Goal: Answer question/provide support: Share knowledge or assist other users

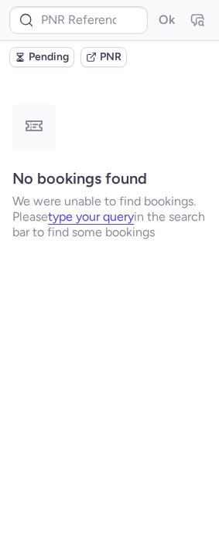
type input "CPRXVD"
type input "DT1754557297063094"
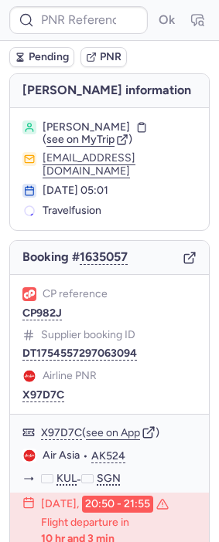
type input "DT1754557297063094"
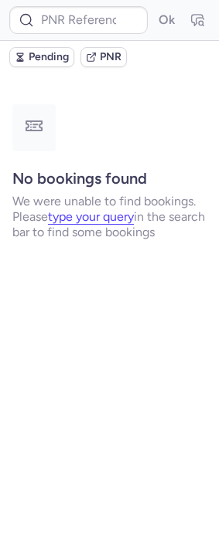
type input "B2G1YRQAJ"
type input "CPRXVD"
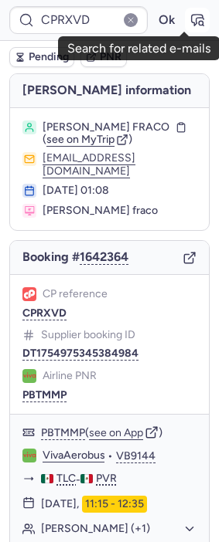
click at [189, 24] on icon "button" at bounding box center [196, 19] width 15 height 15
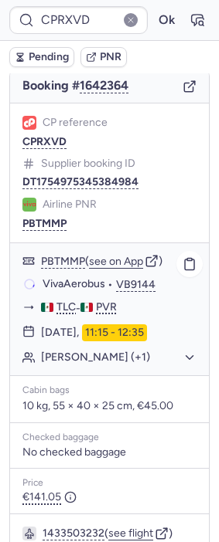
scroll to position [136, 0]
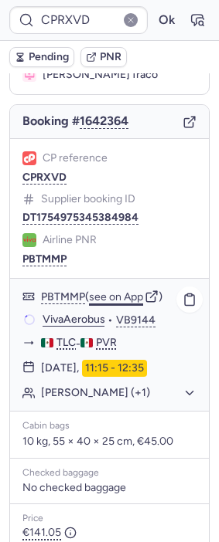
click at [121, 294] on button "see on App" at bounding box center [116, 297] width 54 height 12
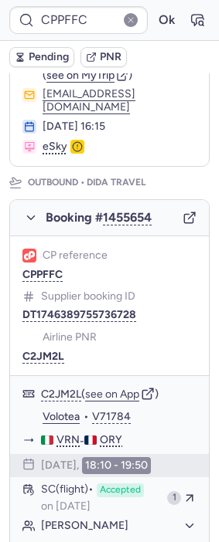
type input "DT1754557297063094"
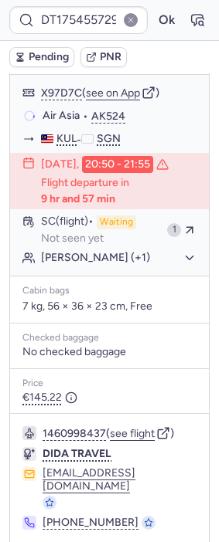
scroll to position [368, 0]
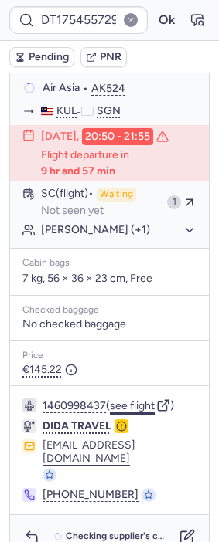
click at [134, 407] on button "see flight" at bounding box center [132, 406] width 45 height 12
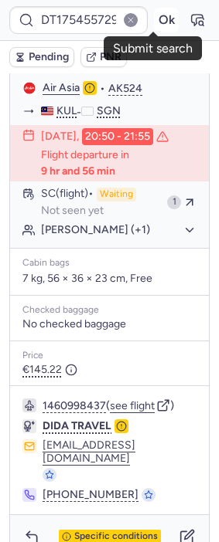
click at [154, 8] on button "Ok" at bounding box center [166, 20] width 25 height 25
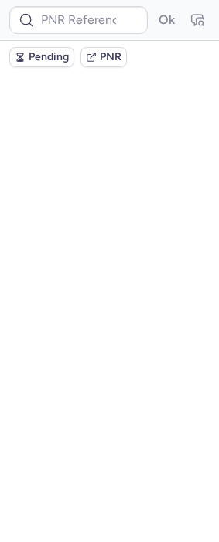
scroll to position [0, 0]
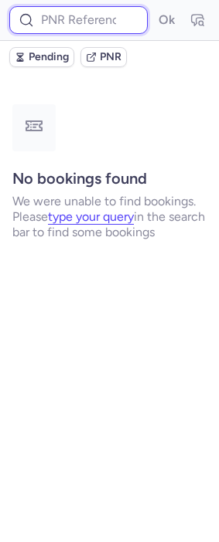
click at [80, 26] on input at bounding box center [78, 20] width 138 height 28
paste input "UAPHGU"
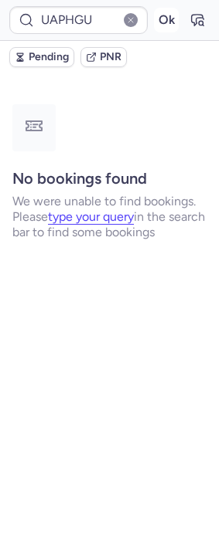
click at [169, 16] on button "Ok" at bounding box center [166, 20] width 25 height 25
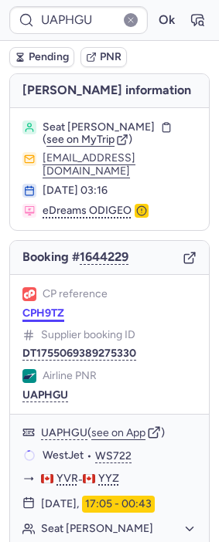
click at [30, 308] on button "CPH9TZ" at bounding box center [43, 314] width 42 height 12
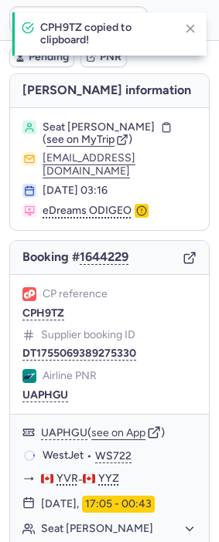
type input "CPH9TZ"
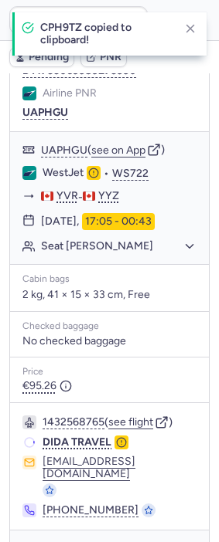
scroll to position [284, 0]
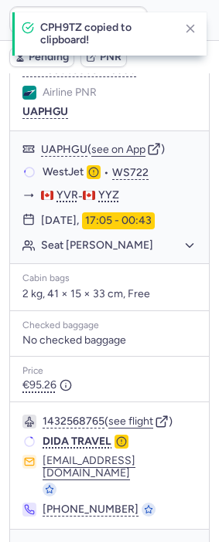
click at [34, 530] on div "Checking supplier's conditions..." at bounding box center [109, 551] width 199 height 43
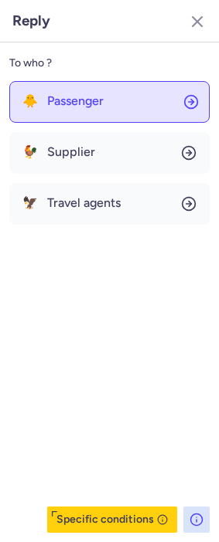
click at [110, 118] on button "🐥 Passenger" at bounding box center [109, 102] width 200 height 42
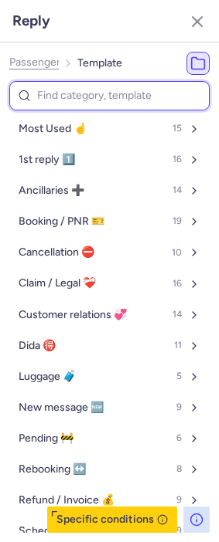
click at [91, 102] on input at bounding box center [109, 96] width 200 height 30
type input "refu"
select select "en"
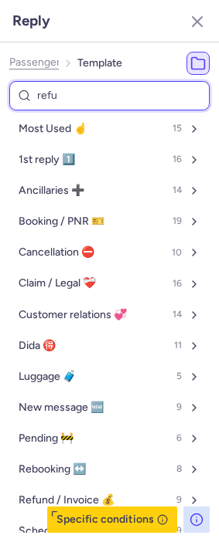
select select "en"
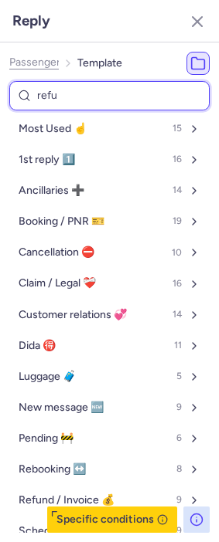
select select "en"
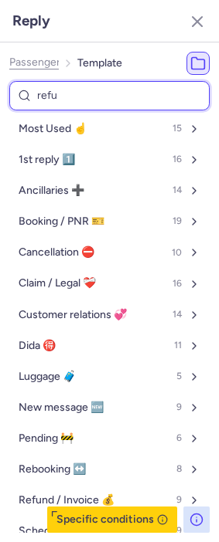
select select "en"
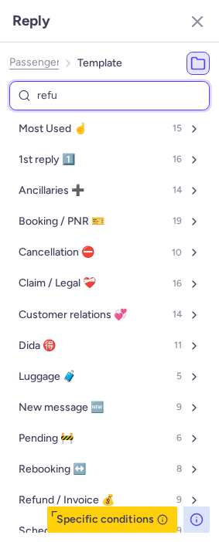
select select "en"
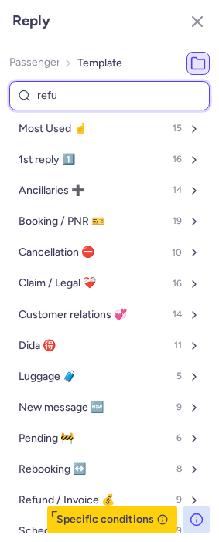
select select "en"
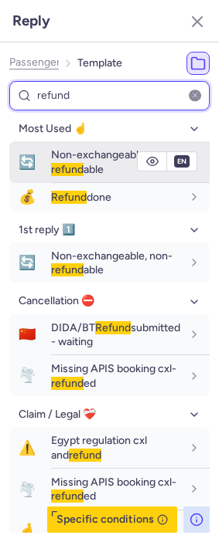
type input "refund"
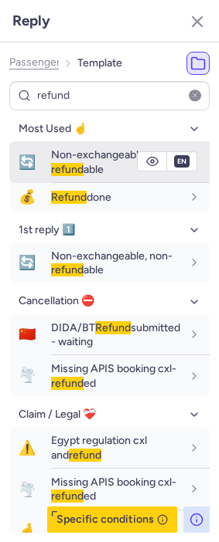
click at [38, 168] on span "🔄" at bounding box center [27, 162] width 36 height 29
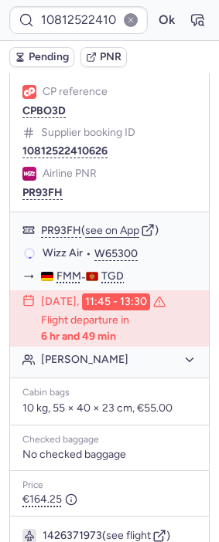
scroll to position [453, 0]
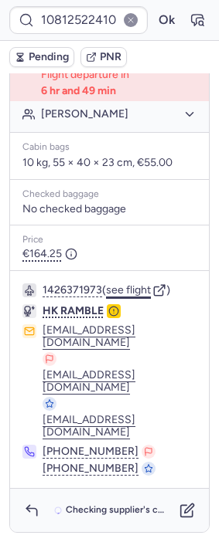
click at [128, 297] on button "see flight" at bounding box center [128, 290] width 45 height 12
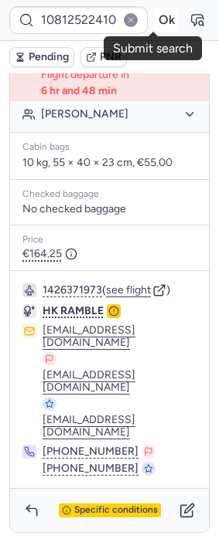
click at [154, 20] on button "Ok" at bounding box center [166, 20] width 25 height 25
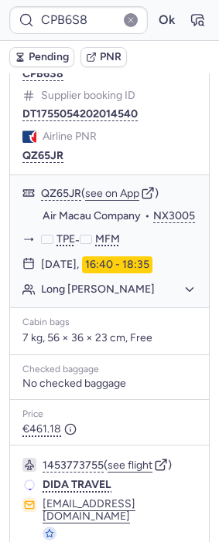
scroll to position [336, 0]
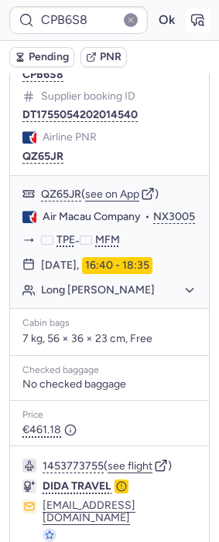
click at [189, 19] on icon "button" at bounding box center [196, 19] width 15 height 15
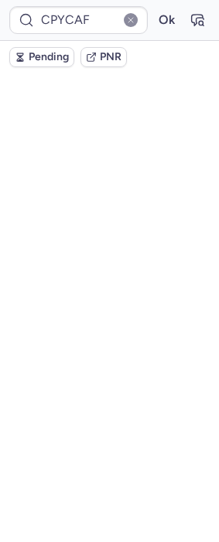
scroll to position [367, 0]
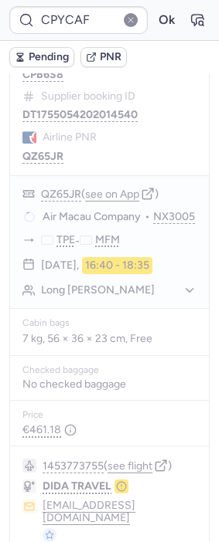
type input "CPQWGZ"
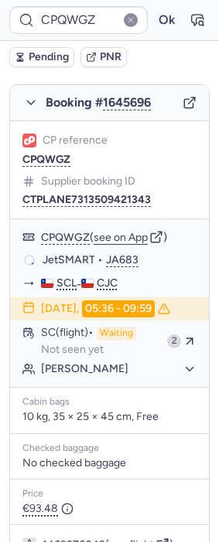
scroll to position [260, 0]
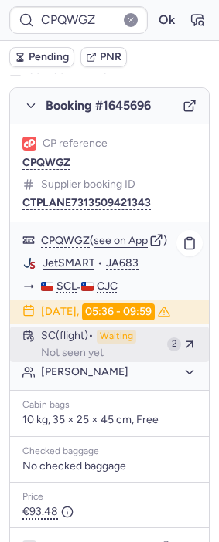
click at [97, 335] on div "SC (flight) Waiting Not seen yet" at bounding box center [101, 344] width 120 height 29
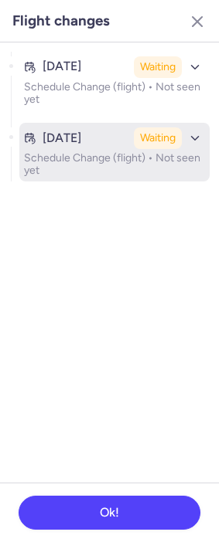
click at [81, 131] on time "Aug 13, 2025" at bounding box center [62, 138] width 39 height 14
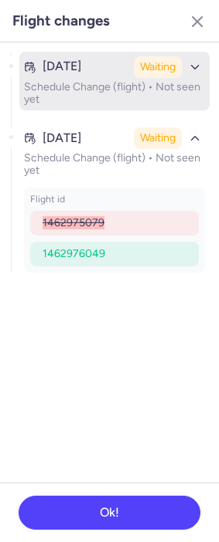
click at [101, 87] on p "Schedule Change (flight) • Not seen yet" at bounding box center [114, 93] width 181 height 25
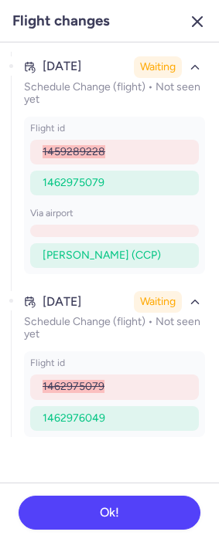
click at [193, 22] on icon "button" at bounding box center [197, 21] width 19 height 19
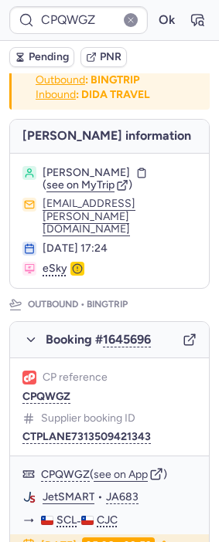
scroll to position [0, 0]
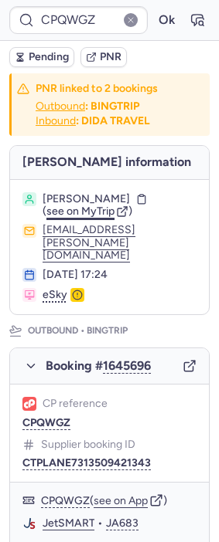
click at [86, 210] on span "see on MyTrip" at bounding box center [80, 211] width 68 height 13
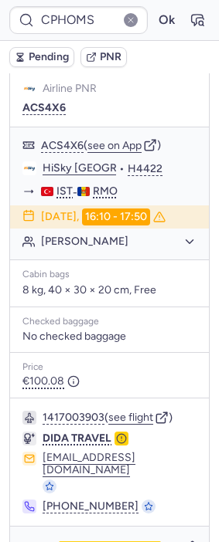
scroll to position [299, 0]
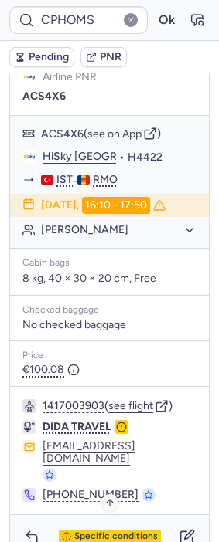
click at [121, 532] on span "Specific conditions" at bounding box center [115, 537] width 83 height 11
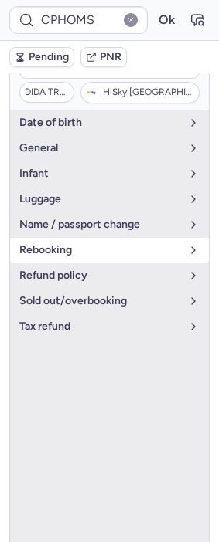
scroll to position [213, 0]
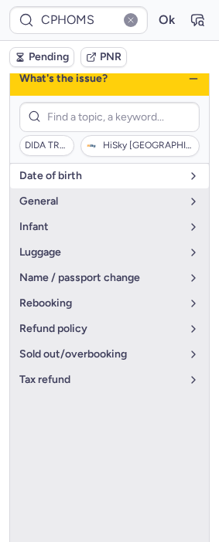
click at [107, 172] on button "date of birth" at bounding box center [109, 176] width 199 height 25
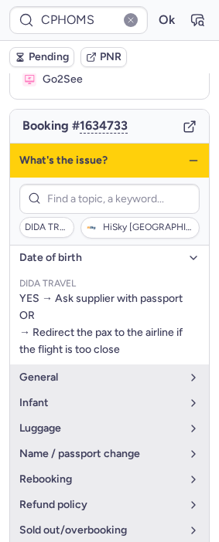
scroll to position [128, 0]
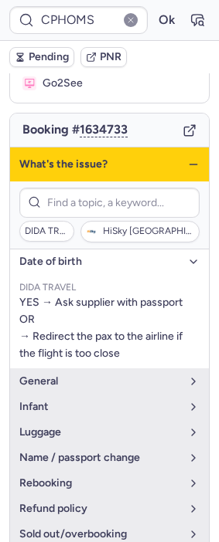
click at [187, 158] on icon "button" at bounding box center [193, 164] width 12 height 12
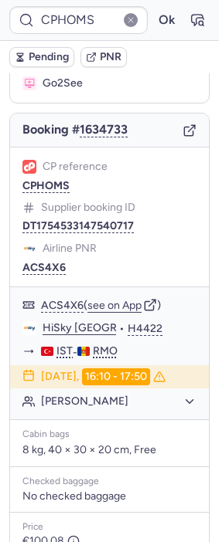
type input "CPPFFC"
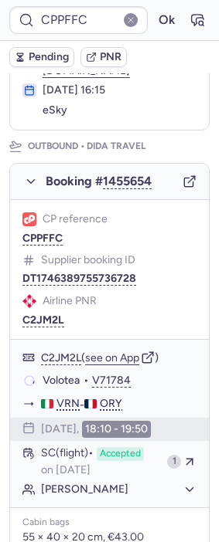
scroll to position [168, 0]
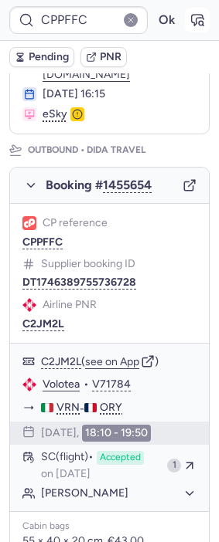
click at [189, 19] on icon "button" at bounding box center [196, 19] width 15 height 15
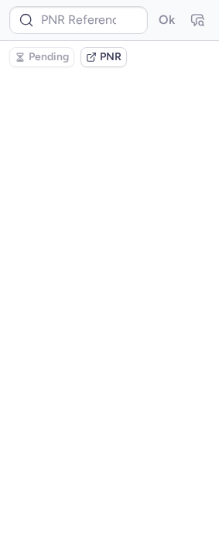
scroll to position [0, 0]
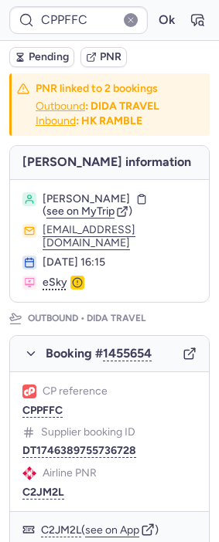
type input "V71784"
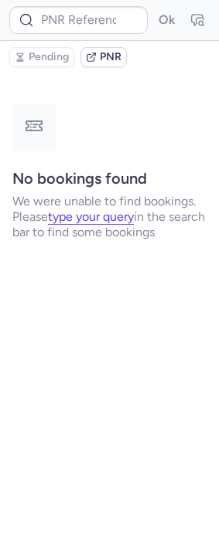
type input "CPPFFC"
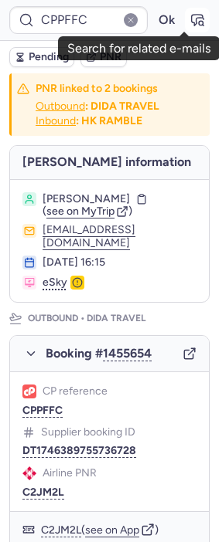
click at [189, 20] on icon "button" at bounding box center [196, 19] width 15 height 15
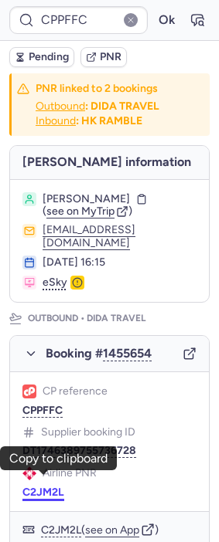
click at [56, 487] on button "C2JM2L" at bounding box center [43, 493] width 42 height 12
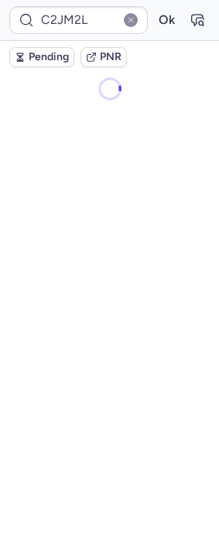
type input "DT1746389755736728"
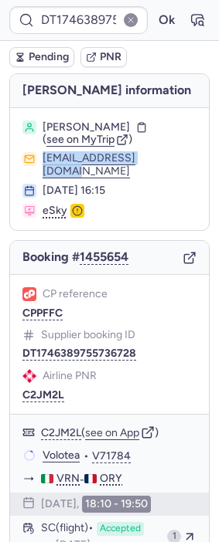
drag, startPoint x: 42, startPoint y: 156, endPoint x: 12, endPoint y: 145, distance: 32.0
click at [158, 157] on div "luig1995borr@lzmon.eu" at bounding box center [109, 165] width 174 height 26
copy button "luig1995borr@lzmon.eu"
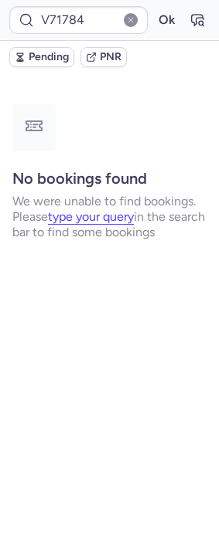
type input "CPPFFC"
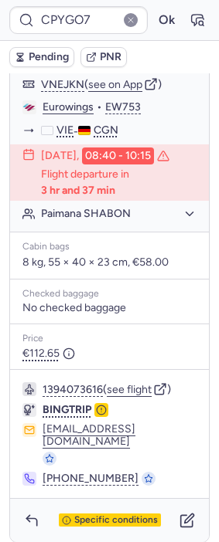
scroll to position [515, 0]
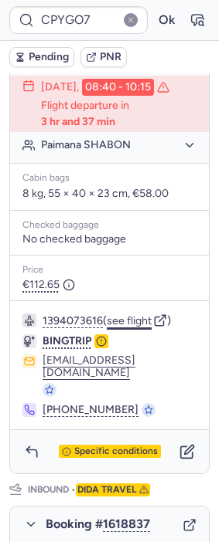
click at [134, 326] on button "see flight" at bounding box center [129, 321] width 45 height 12
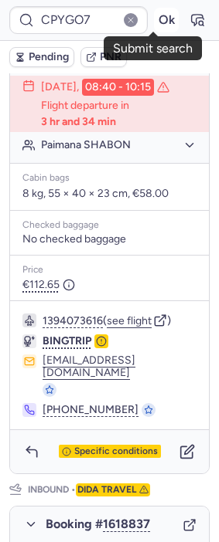
click at [154, 18] on button "Ok" at bounding box center [166, 20] width 25 height 25
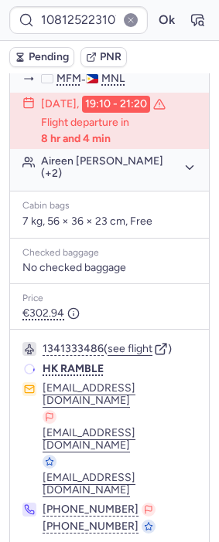
scroll to position [398, 0]
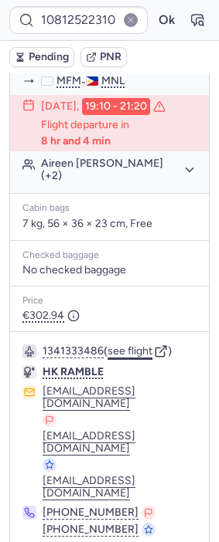
click at [138, 358] on button "see flight" at bounding box center [129, 351] width 45 height 12
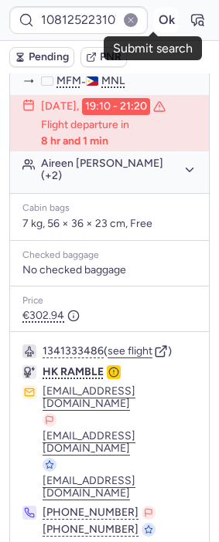
click at [154, 24] on button "Ok" at bounding box center [166, 20] width 25 height 25
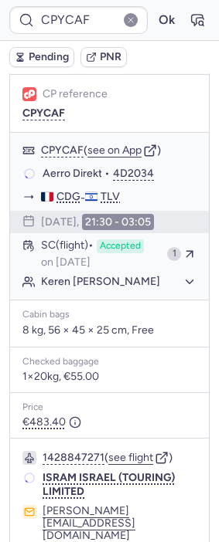
scroll to position [336, 0]
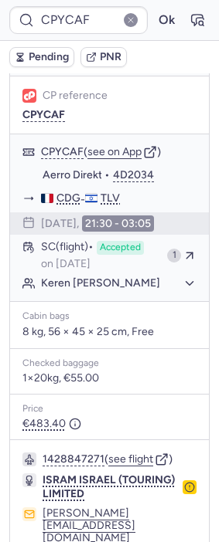
type input "CPB6S8"
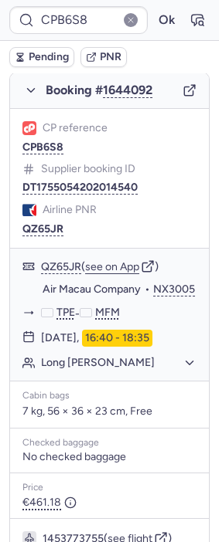
scroll to position [260, 0]
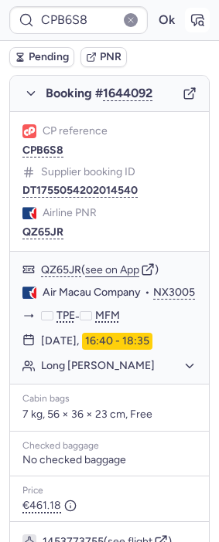
click at [192, 22] on button "button" at bounding box center [197, 20] width 25 height 25
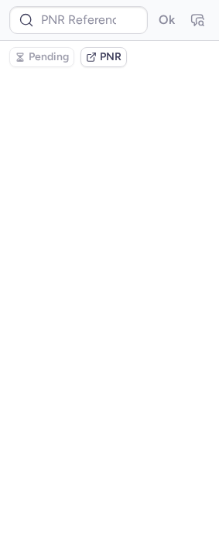
scroll to position [0, 0]
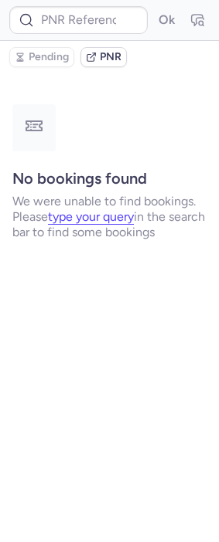
type input "CPB6S8"
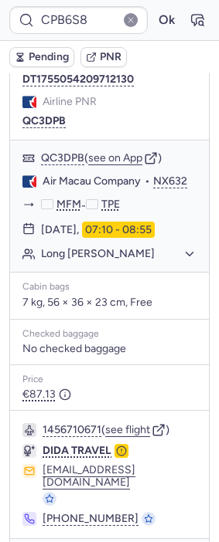
scroll to position [1038, 0]
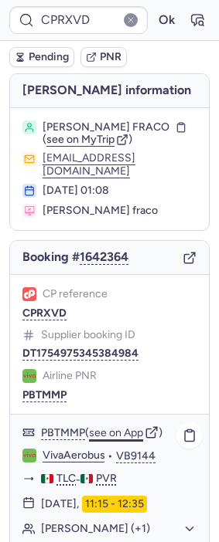
click at [121, 433] on button "see on App" at bounding box center [116, 433] width 54 height 12
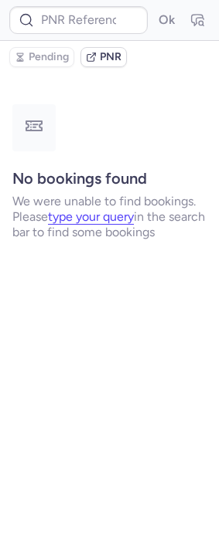
type input "CPB6S8"
type input "CP8PET"
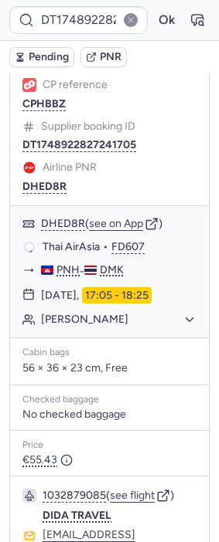
scroll to position [257, 0]
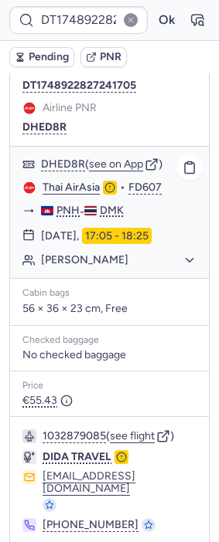
type input "DT1755118334771055"
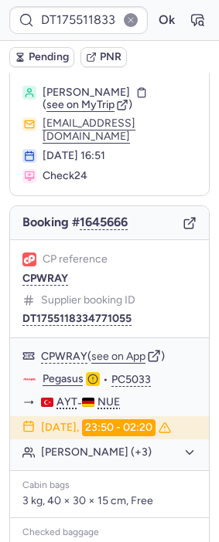
scroll to position [0, 0]
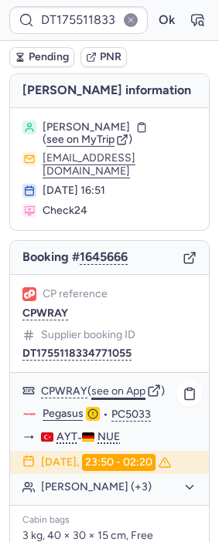
click at [125, 398] on button "see on App" at bounding box center [118, 392] width 54 height 12
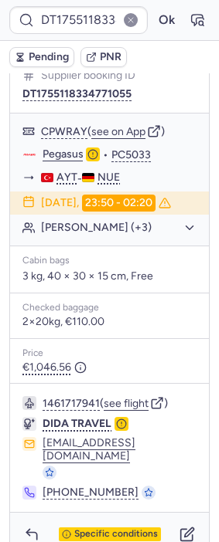
scroll to position [277, 0]
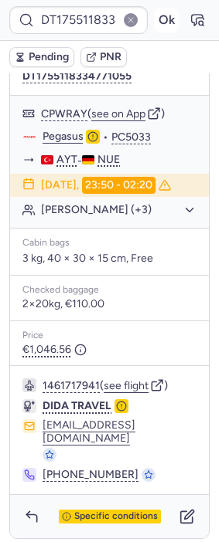
click at [159, 19] on button "Ok" at bounding box center [166, 20] width 25 height 25
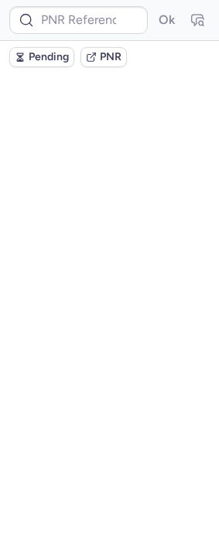
scroll to position [0, 0]
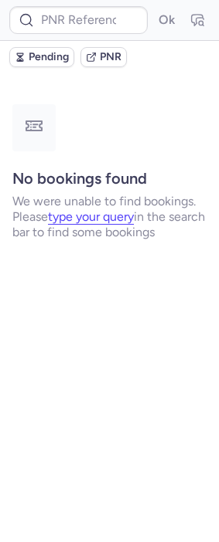
type input "1939463297254477824"
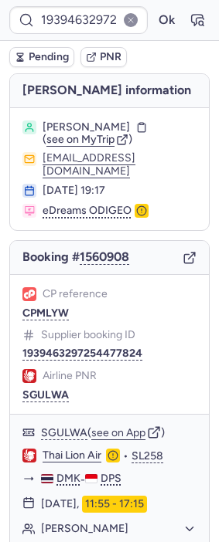
type input "CPPFFC"
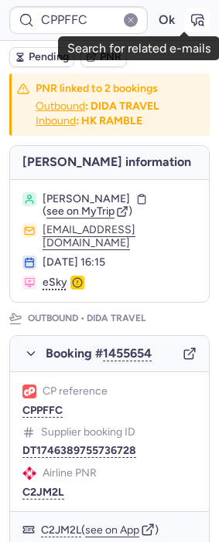
click at [199, 21] on icon "button" at bounding box center [201, 23] width 4 height 4
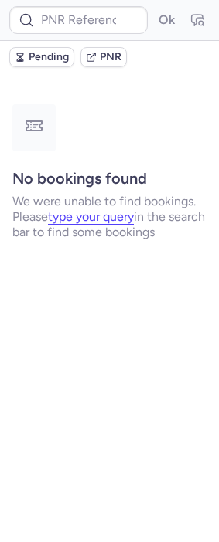
type input "CPYCAF"
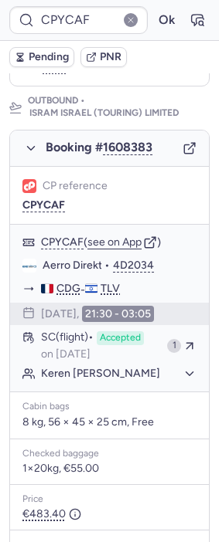
scroll to position [257, 0]
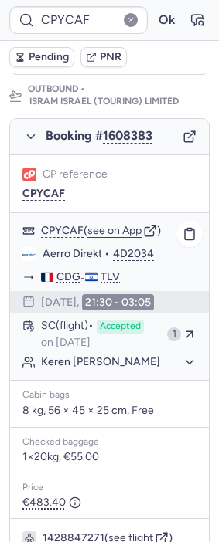
click at [111, 369] on button "Keren Perla BERDUGO" at bounding box center [118, 362] width 155 height 14
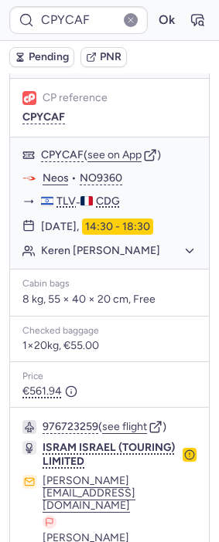
scroll to position [1241, 0]
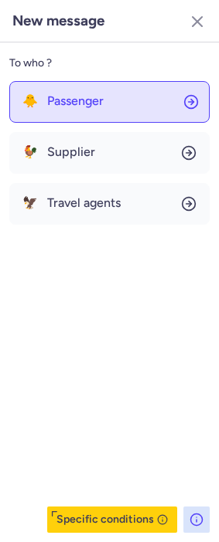
drag, startPoint x: 100, startPoint y: 103, endPoint x: 97, endPoint y: 87, distance: 15.8
click at [100, 101] on span "Passenger" at bounding box center [75, 101] width 56 height 14
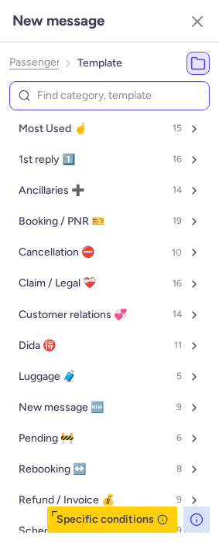
click at [97, 87] on input at bounding box center [109, 96] width 200 height 30
type input "gen"
select select "en"
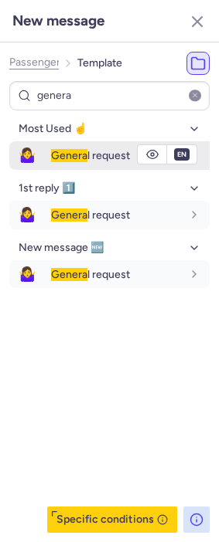
type input "genera"
click at [61, 147] on div "Genera l request" at bounding box center [130, 155] width 158 height 26
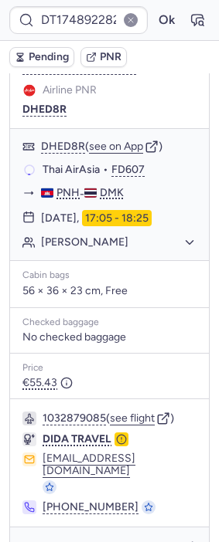
scroll to position [304, 0]
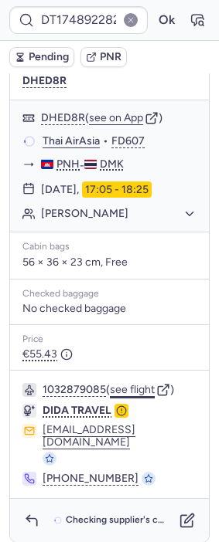
click at [128, 396] on button "see flight" at bounding box center [132, 390] width 45 height 12
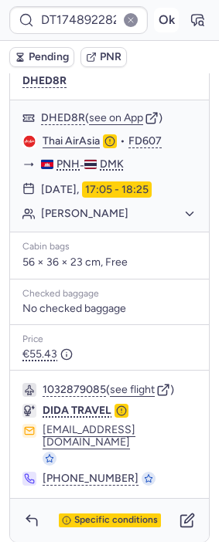
click at [154, 15] on button "Ok" at bounding box center [166, 20] width 25 height 25
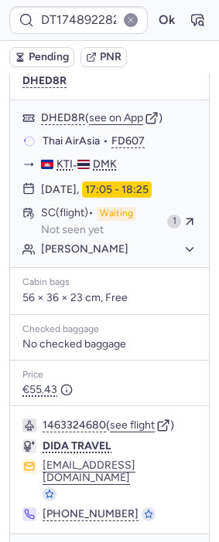
type input "CP8PET"
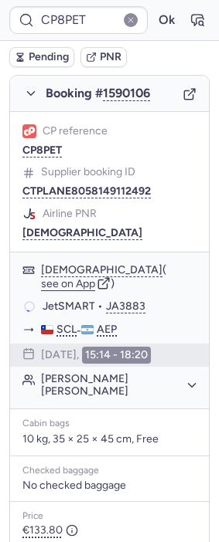
scroll to position [273, 0]
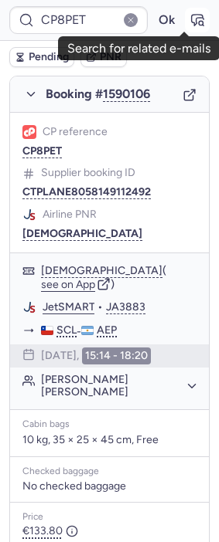
click at [199, 23] on icon "button" at bounding box center [201, 23] width 4 height 4
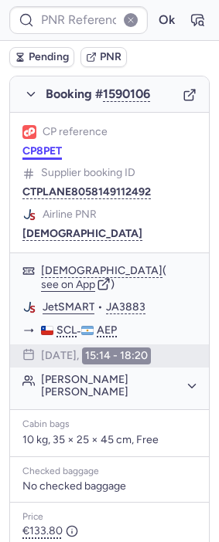
type input "CP8PET"
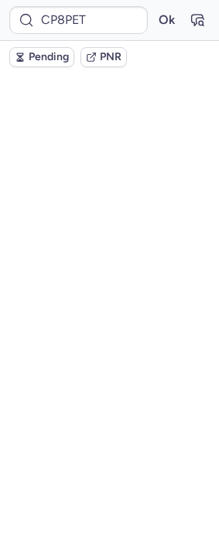
scroll to position [0, 0]
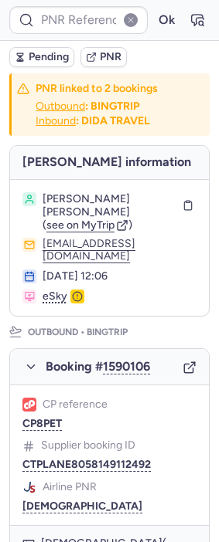
type input "CP8PET"
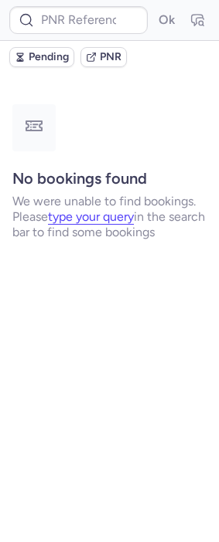
type input "1939463297254477824"
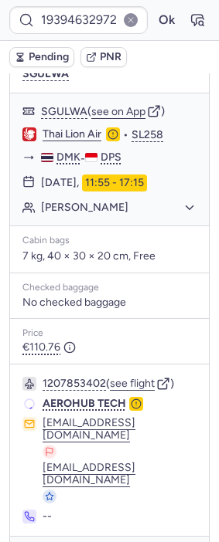
scroll to position [325, 0]
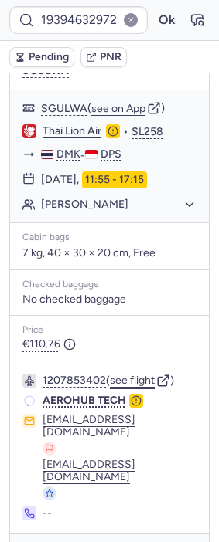
click at [140, 387] on button "see flight" at bounding box center [132, 381] width 45 height 12
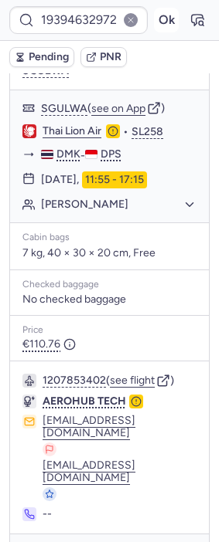
click at [154, 20] on button "Ok" at bounding box center [166, 20] width 25 height 25
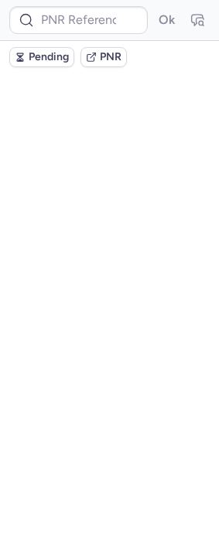
scroll to position [0, 0]
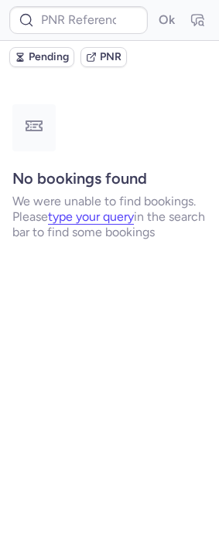
type input "1933879218383605760"
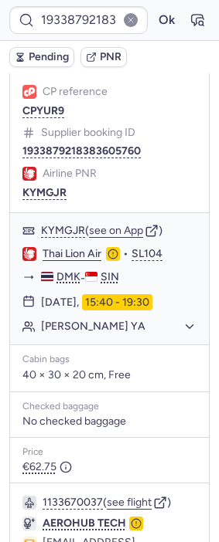
scroll to position [301, 0]
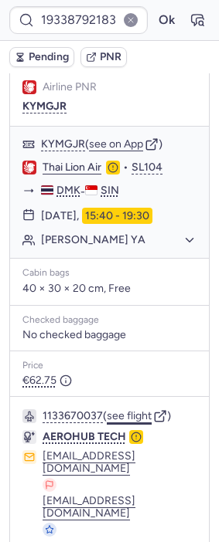
click at [139, 410] on button "see flight" at bounding box center [129, 416] width 45 height 12
click at [154, 24] on button "Ok" at bounding box center [166, 20] width 25 height 25
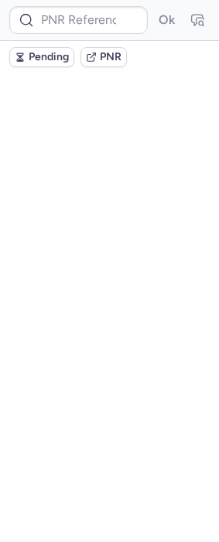
scroll to position [0, 0]
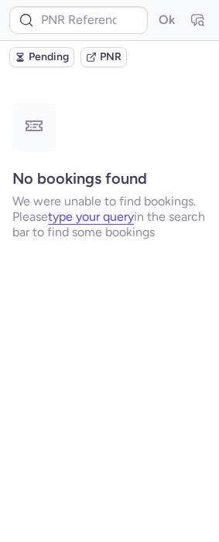
type input "10812522510538"
type input "DT1755118334771055"
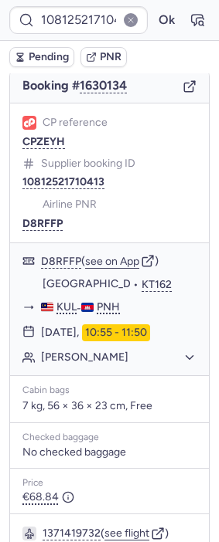
scroll to position [384, 0]
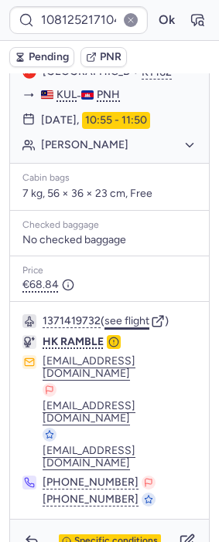
click at [126, 315] on button "see flight" at bounding box center [126, 321] width 45 height 12
click at [160, 19] on button "Ok" at bounding box center [166, 20] width 25 height 25
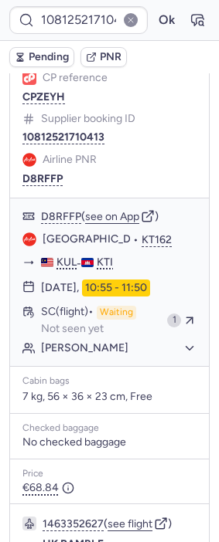
scroll to position [213, 0]
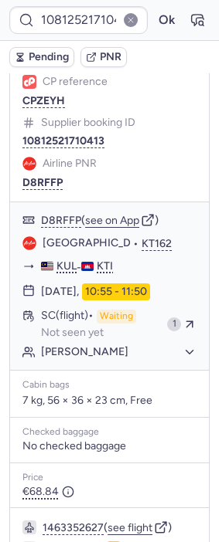
type input "CPB6S8"
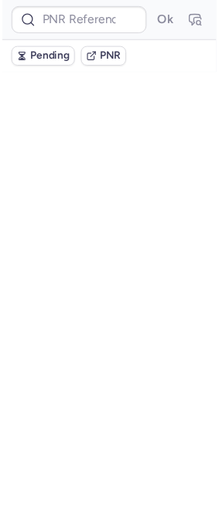
scroll to position [0, 0]
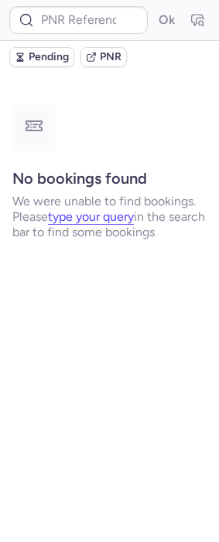
type input "CPB6S8"
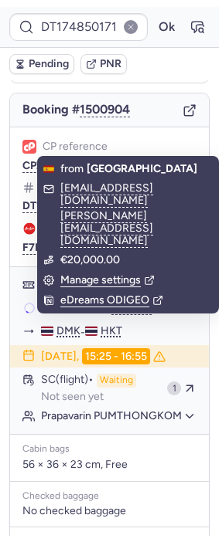
scroll to position [172, 0]
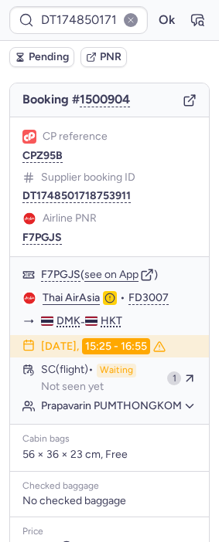
type input "CPB6S8"
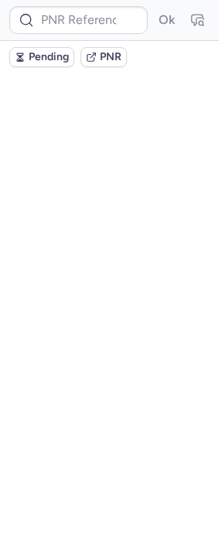
scroll to position [0, 0]
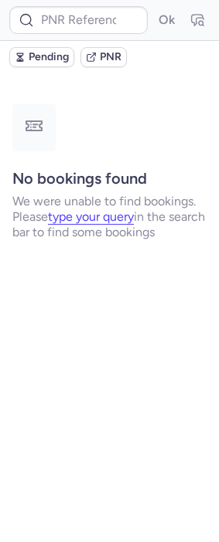
type input "CPB6S8"
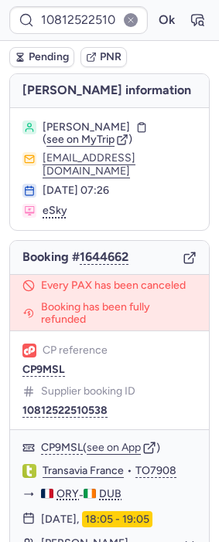
type input "CPB6S8"
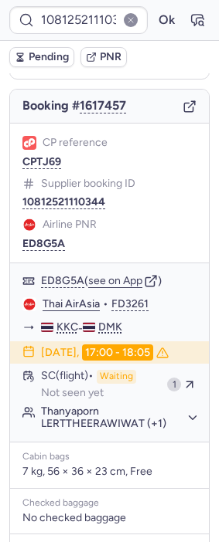
scroll to position [172, 0]
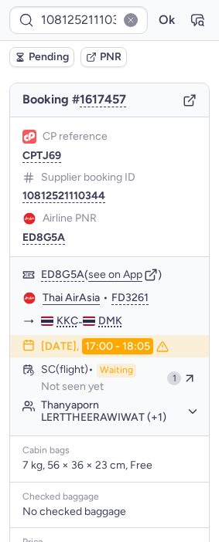
type input "CPB6S8"
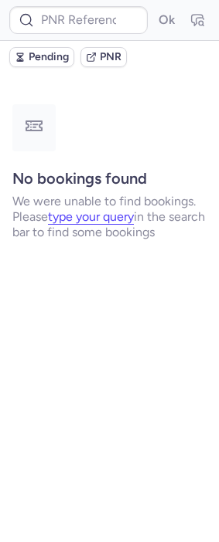
scroll to position [0, 0]
type input "CP6Z2T"
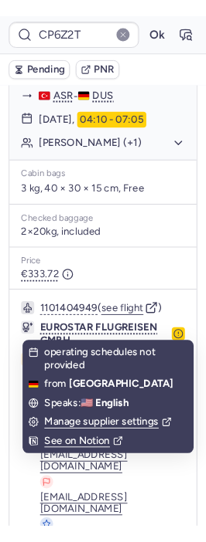
scroll to position [153, 0]
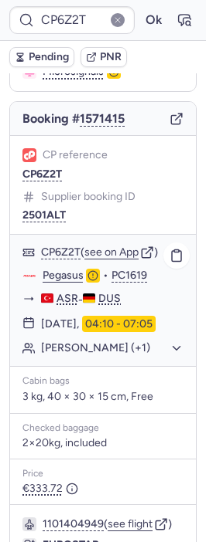
click at [65, 269] on link "Pegasus" at bounding box center [63, 276] width 41 height 14
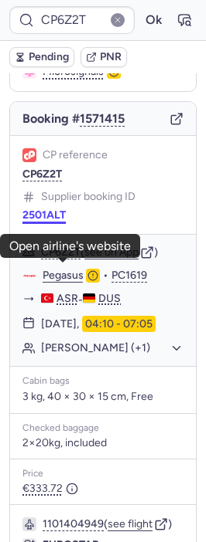
click at [53, 209] on button "2501ALT" at bounding box center [43, 215] width 43 height 12
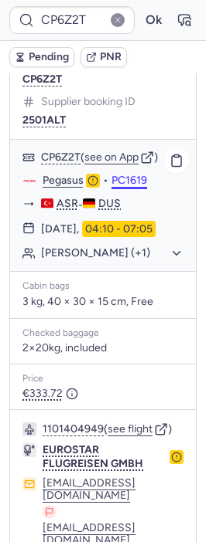
scroll to position [239, 0]
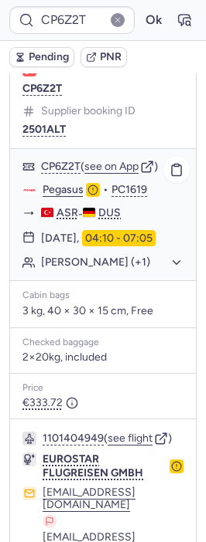
click at [141, 267] on button "Mehmet YILMAZ (+1)" at bounding box center [112, 263] width 142 height 14
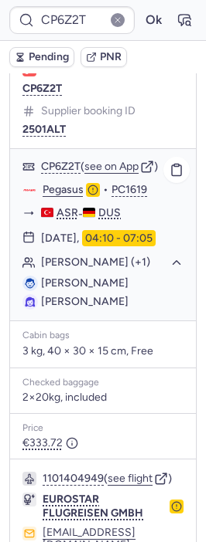
click at [107, 290] on span "Mehmet YILMAZ" at bounding box center [84, 283] width 87 height 13
copy span "YILMAZ"
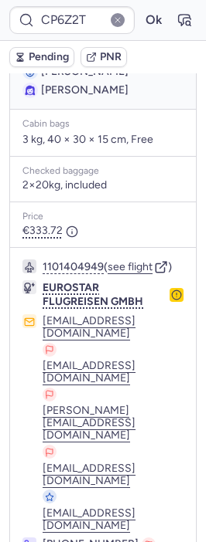
scroll to position [94, 0]
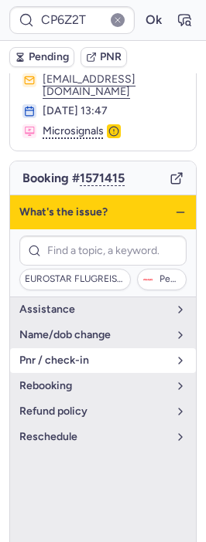
click at [92, 355] on span "pnr / check-in" at bounding box center [93, 361] width 148 height 12
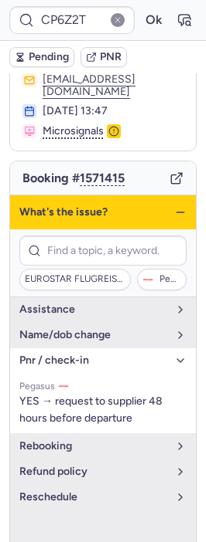
click at [174, 206] on icon "button" at bounding box center [180, 212] width 12 height 12
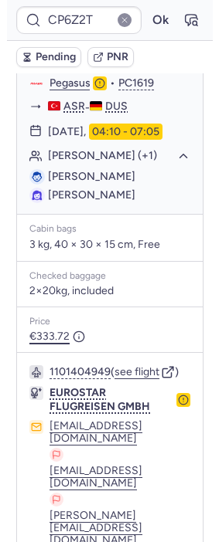
scroll to position [451, 0]
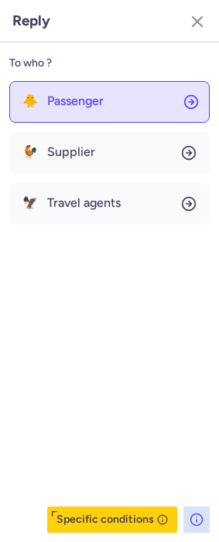
click at [128, 92] on button "🐥 Passenger" at bounding box center [109, 102] width 200 height 42
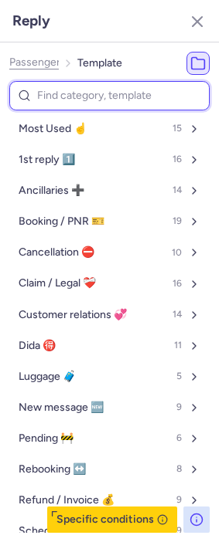
click at [87, 94] on input at bounding box center [109, 96] width 200 height 30
type input "pn"
select select "en"
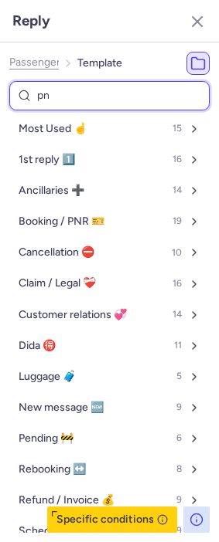
select select "en"
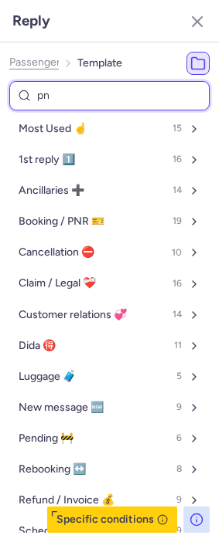
select select "en"
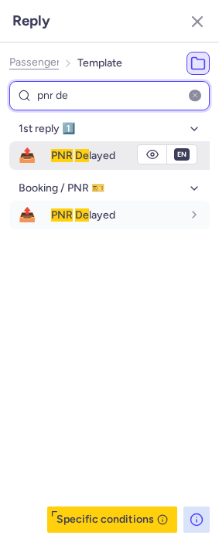
type input "pnr de"
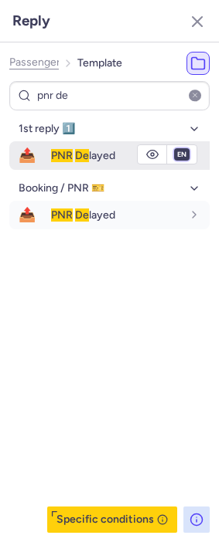
click at [176, 152] on select "fr en de nl pt es it ru" at bounding box center [182, 154] width 14 height 12
select select "de"
click at [175, 148] on select "fr en de nl pt es it ru" at bounding box center [182, 154] width 14 height 12
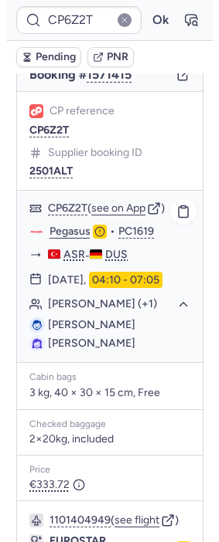
scroll to position [192, 0]
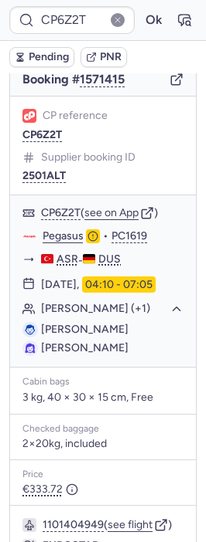
type input "CPB6S8"
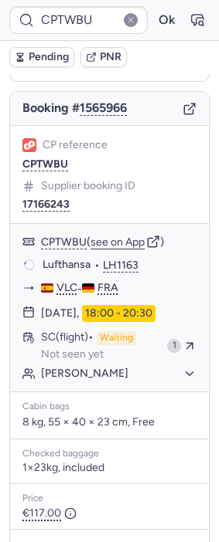
scroll to position [172, 0]
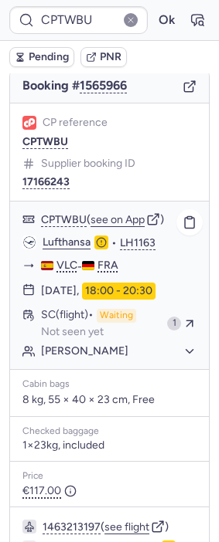
type input "CPB6S8"
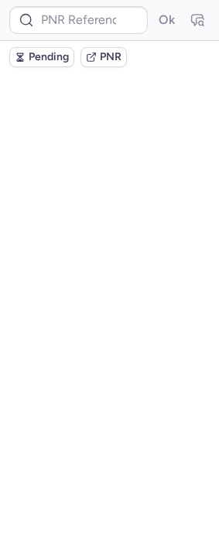
scroll to position [0, 0]
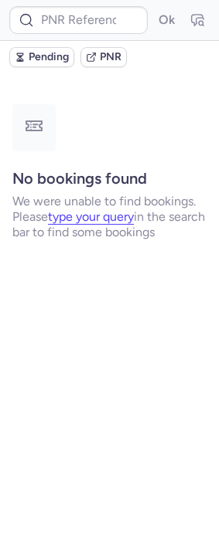
type input "CPB6S8"
type input "DT1754278017759765"
type input "CPXPET"
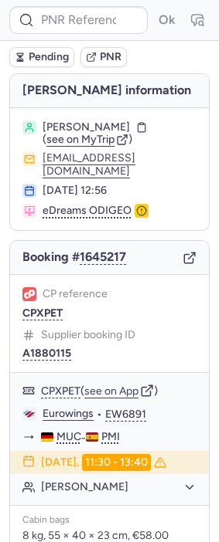
type input "CPXPET"
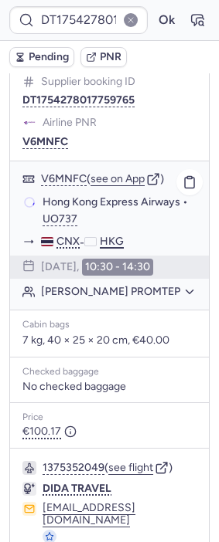
scroll to position [300, 0]
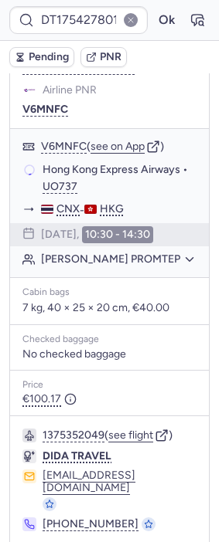
click at [134, 417] on div "1375352049 ( see flight ) DIDA TRAVEL flightcs@dida.com +86 755 2232 7682" at bounding box center [109, 481] width 199 height 128
click at [134, 430] on button "see flight" at bounding box center [130, 436] width 45 height 12
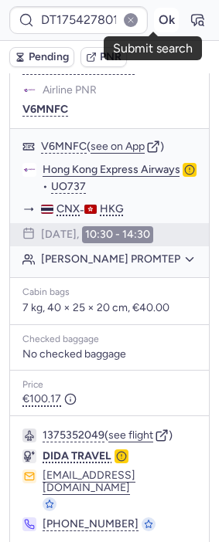
click at [154, 19] on button "Ok" at bounding box center [166, 20] width 25 height 25
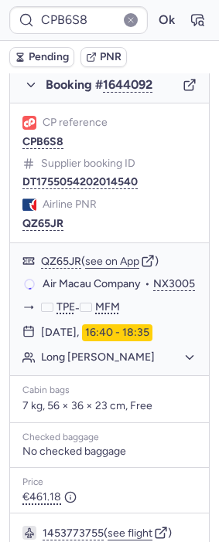
type input "CPXPET"
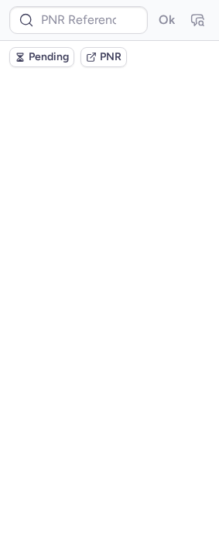
scroll to position [0, 0]
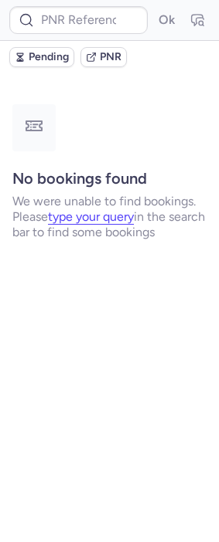
type input "CP6Z2T"
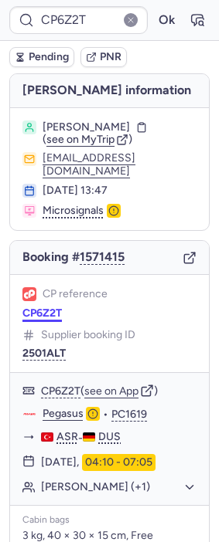
click at [43, 320] on button "CP6Z2T" at bounding box center [41, 314] width 39 height 12
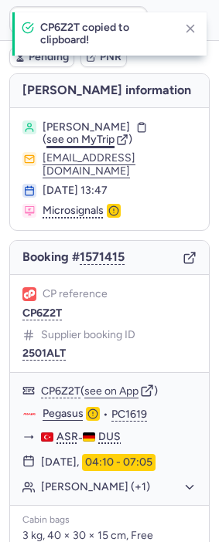
click at [83, 141] on span "see on MyTrip" at bounding box center [80, 139] width 68 height 13
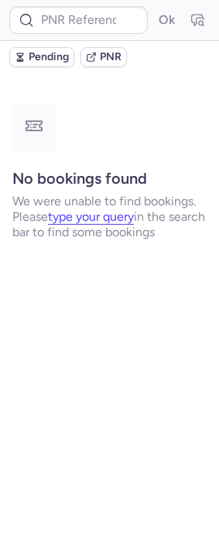
type input "CPXPET"
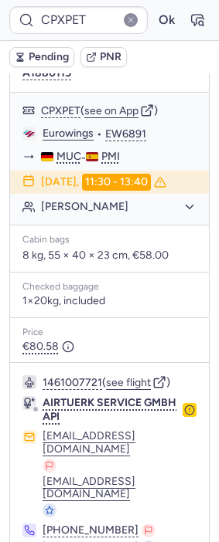
scroll to position [305, 0]
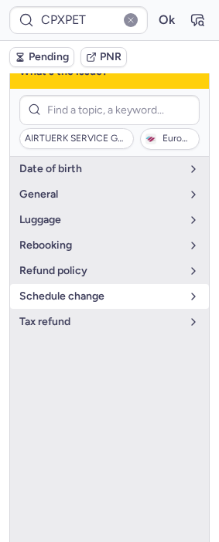
scroll to position [219, 0]
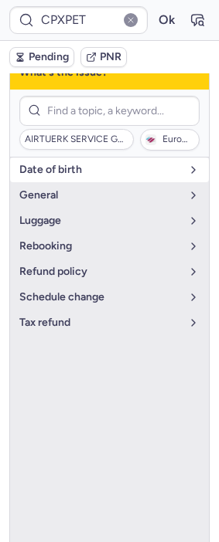
click at [95, 166] on button "date of birth" at bounding box center [109, 170] width 199 height 25
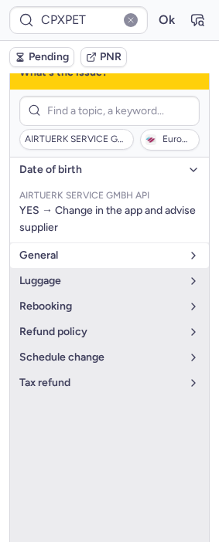
click at [90, 250] on span "general" at bounding box center [100, 256] width 162 height 12
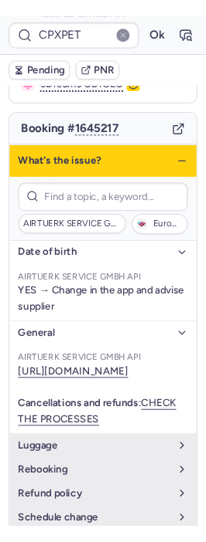
scroll to position [48, 0]
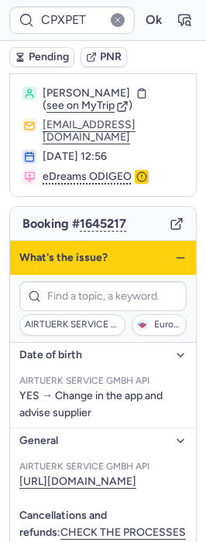
click at [174, 252] on icon "button" at bounding box center [180, 258] width 12 height 12
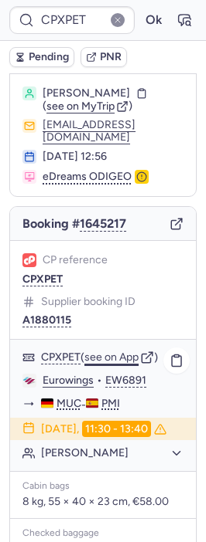
click at [113, 352] on button "see on App" at bounding box center [111, 358] width 54 height 12
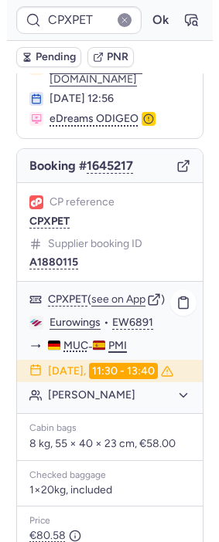
scroll to position [305, 0]
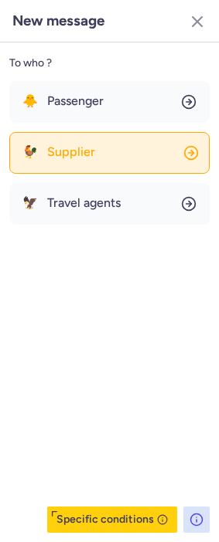
click at [83, 151] on span "Supplier" at bounding box center [71, 152] width 48 height 14
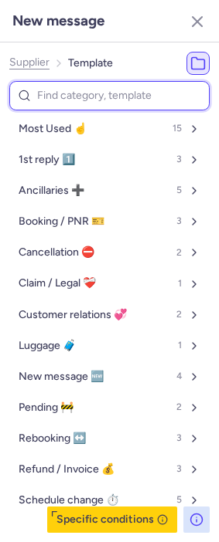
click at [84, 94] on input at bounding box center [109, 96] width 200 height 30
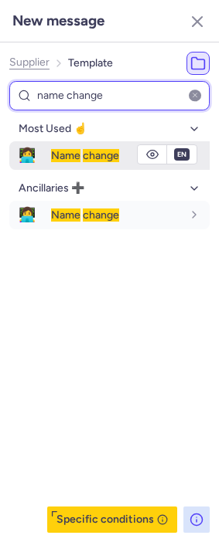
type input "name change"
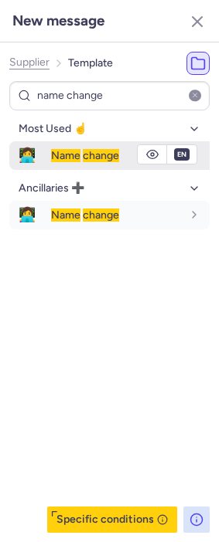
click at [66, 154] on span "Name" at bounding box center [65, 155] width 29 height 13
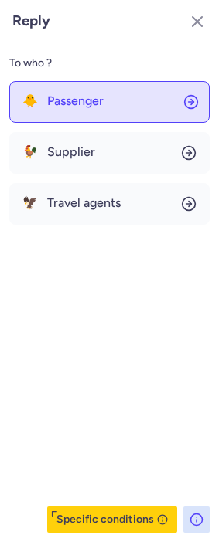
click at [124, 100] on button "🐥 Passenger" at bounding box center [109, 102] width 200 height 42
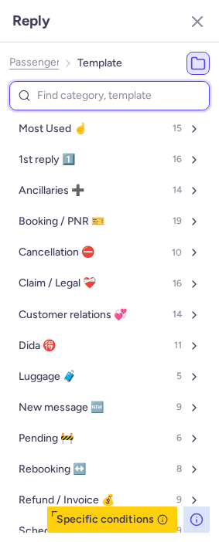
click at [80, 96] on input at bounding box center [109, 96] width 200 height 30
type input "pe"
select select "en"
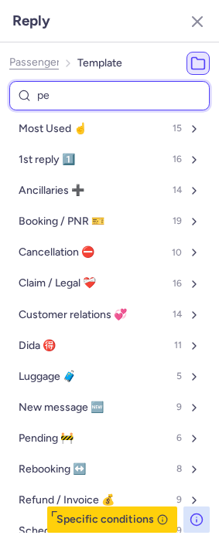
select select "en"
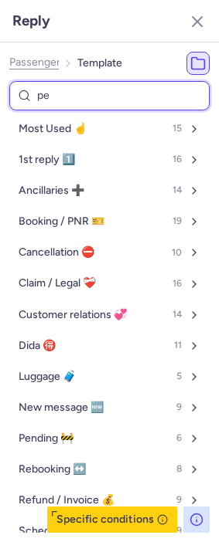
select select "en"
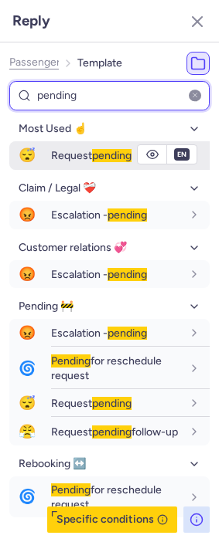
type input "pending"
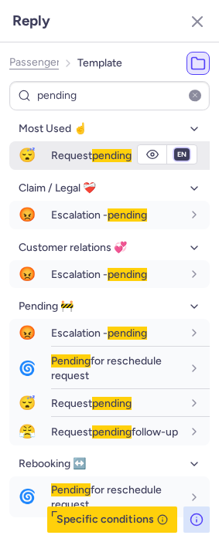
click at [175, 152] on select "fr en de nl pt es it ru" at bounding box center [182, 154] width 14 height 12
select select "de"
click at [175, 148] on select "fr en de nl pt es it ru" at bounding box center [182, 154] width 14 height 12
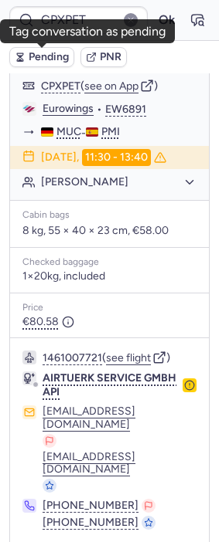
click at [49, 56] on span "Pending" at bounding box center [49, 57] width 40 height 12
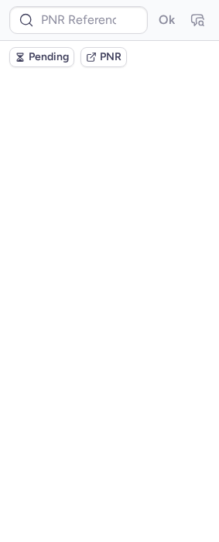
scroll to position [0, 0]
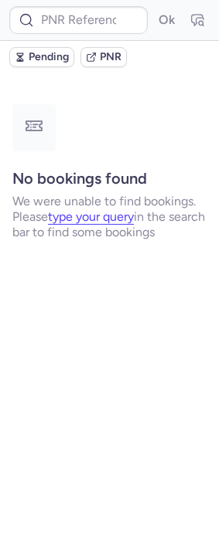
type input "CPXPET"
type input "DT1752727122236307"
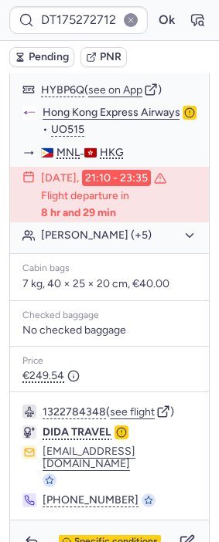
scroll to position [349, 0]
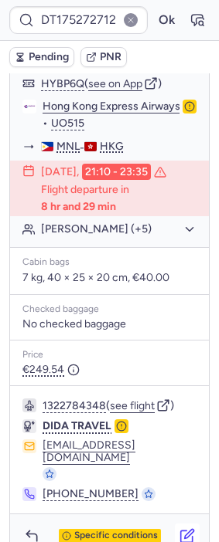
click at [179, 529] on icon "button" at bounding box center [186, 536] width 15 height 15
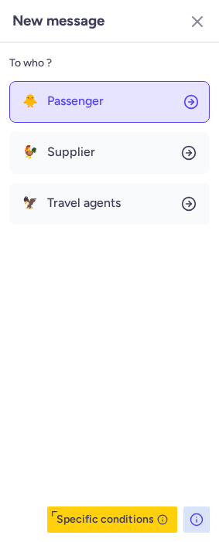
click at [85, 83] on button "🐥 Passenger" at bounding box center [109, 102] width 200 height 42
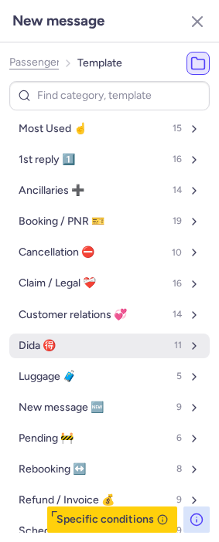
click at [60, 342] on button "Dida 🉐 11" at bounding box center [109, 346] width 200 height 25
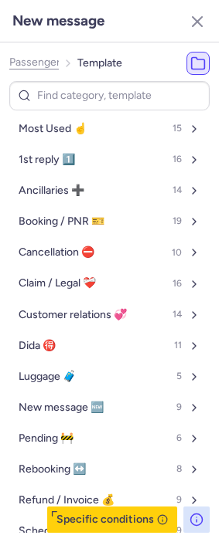
select select "en"
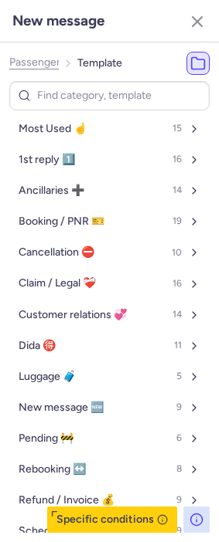
select select "en"
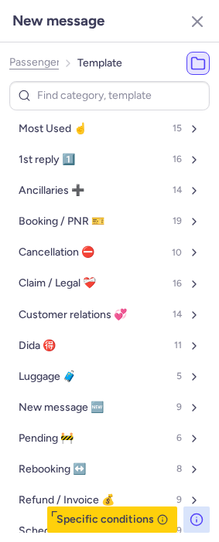
select select "en"
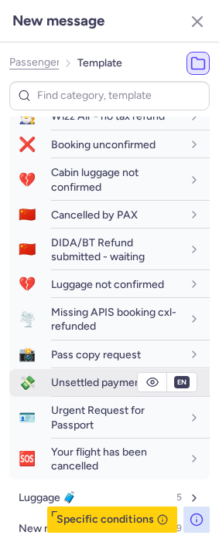
scroll to position [257, 0]
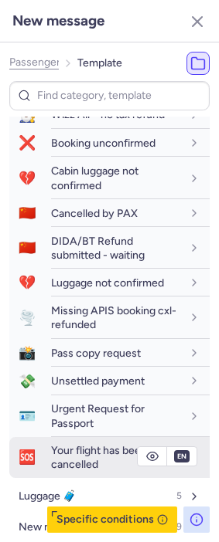
click at [72, 465] on span "Your flight has been cancelled" at bounding box center [99, 457] width 96 height 27
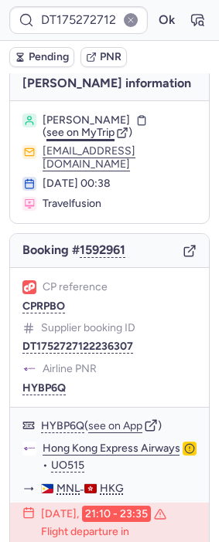
scroll to position [0, 0]
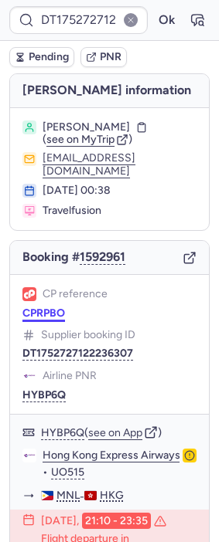
click at [42, 308] on button "CPRPBO" at bounding box center [43, 314] width 43 height 12
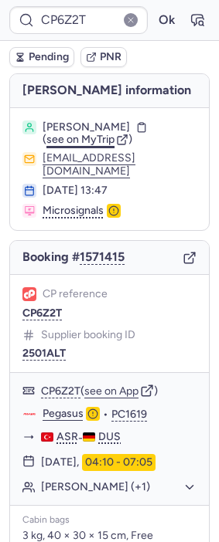
click at [82, 139] on span "see on MyTrip" at bounding box center [80, 139] width 68 height 13
type input "CPXPET"
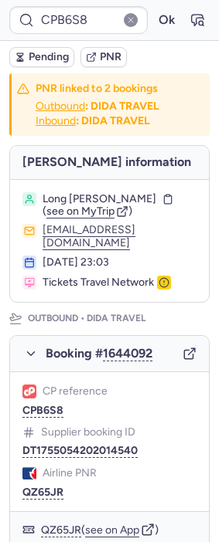
type input "CPXPET"
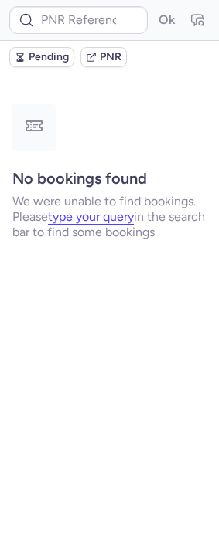
type input "1941751292011622400"
type input "CP94QA"
type input "CPXPET"
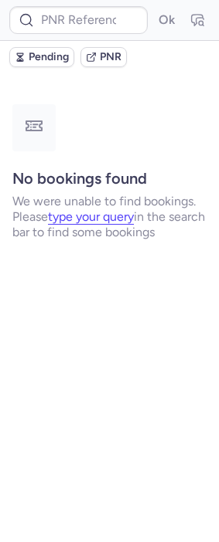
type input "CPRPBO"
